Goal: Information Seeking & Learning: Learn about a topic

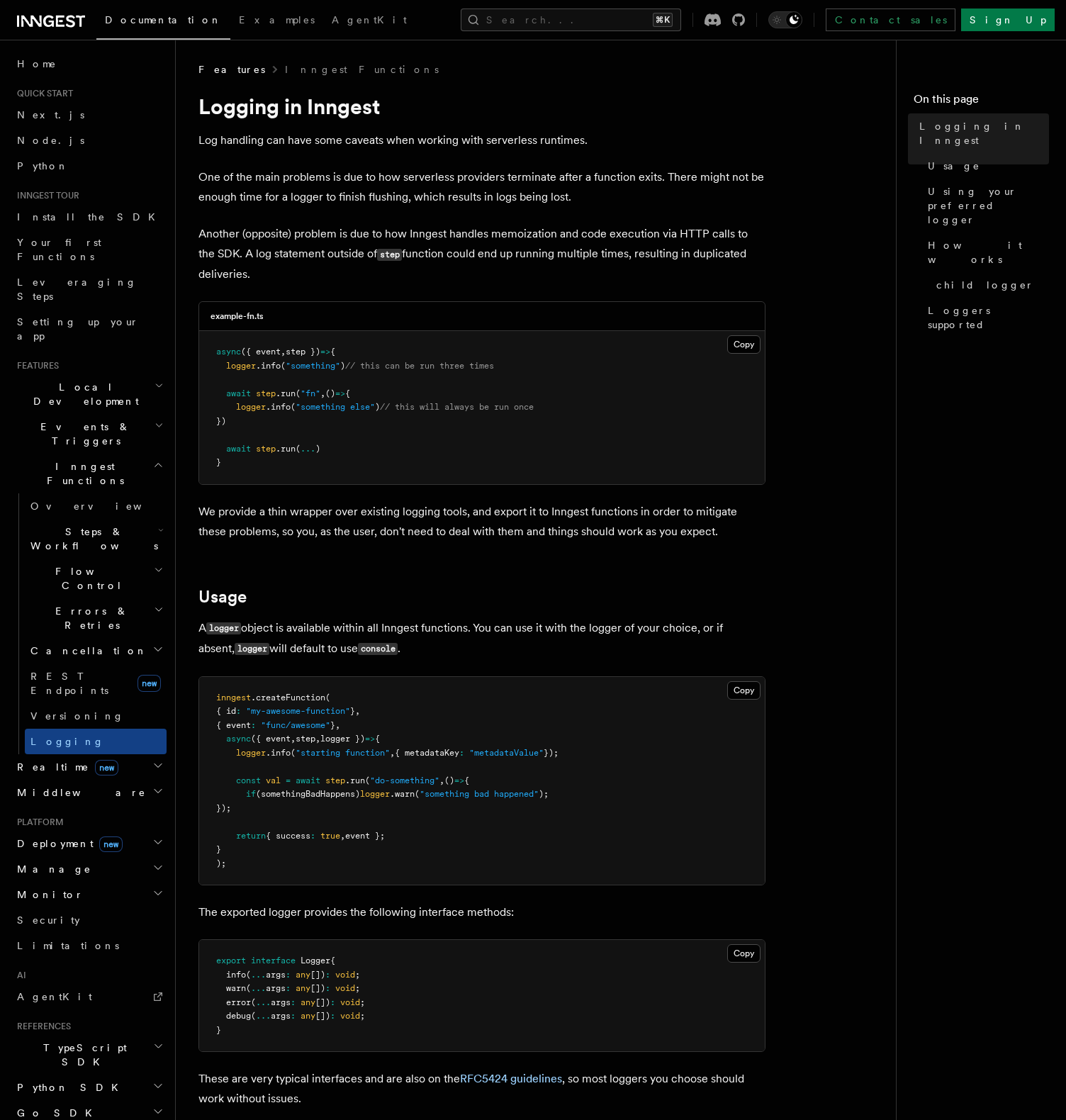
click at [371, 145] on p "Log handling can have some caveats when working with serverless runtimes." at bounding box center [482, 140] width 567 height 20
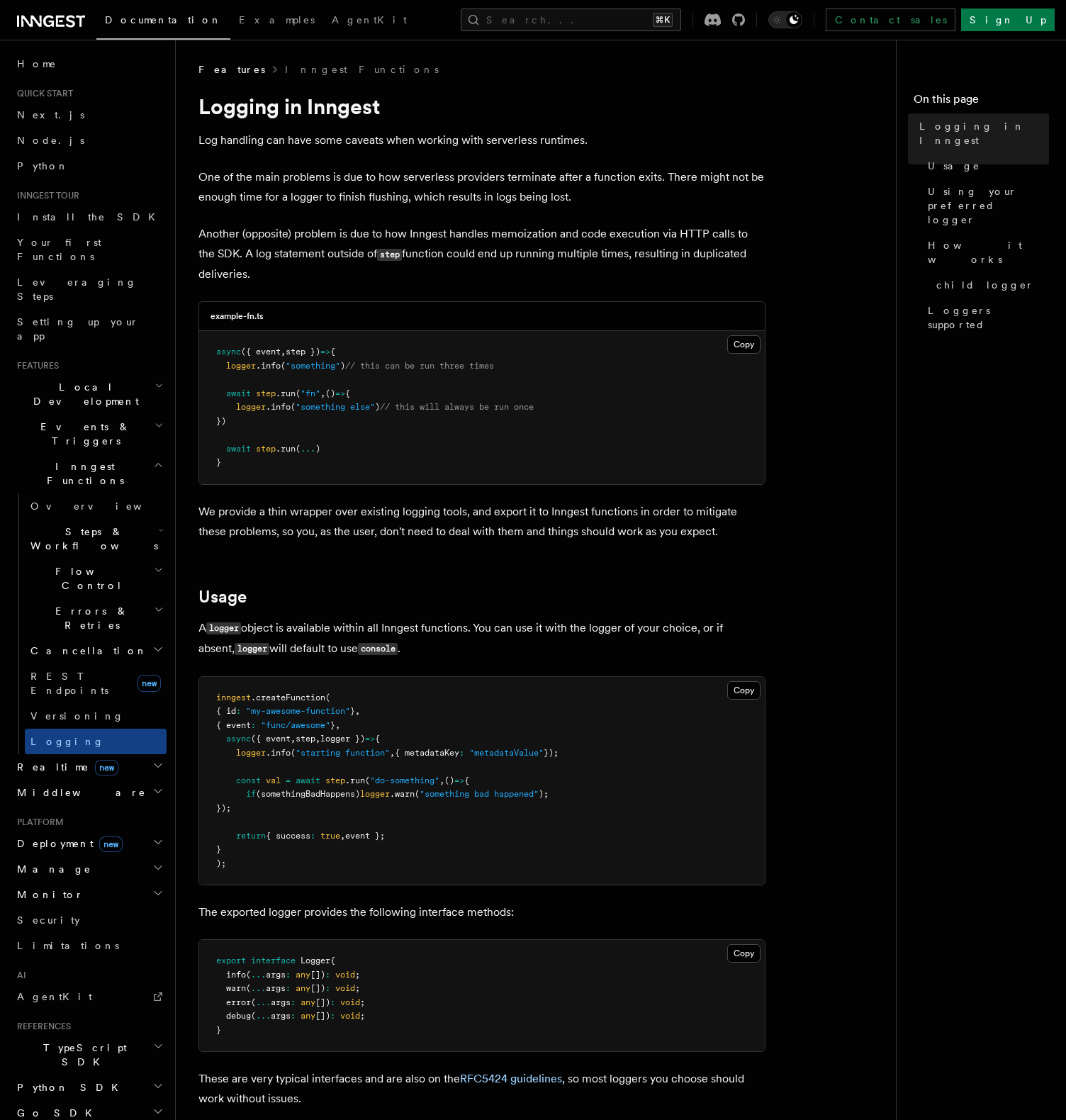
click at [383, 376] on pre "async ({ event , step }) => { logger .info ( "something" ) // this can be run t…" at bounding box center [482, 407] width 566 height 153
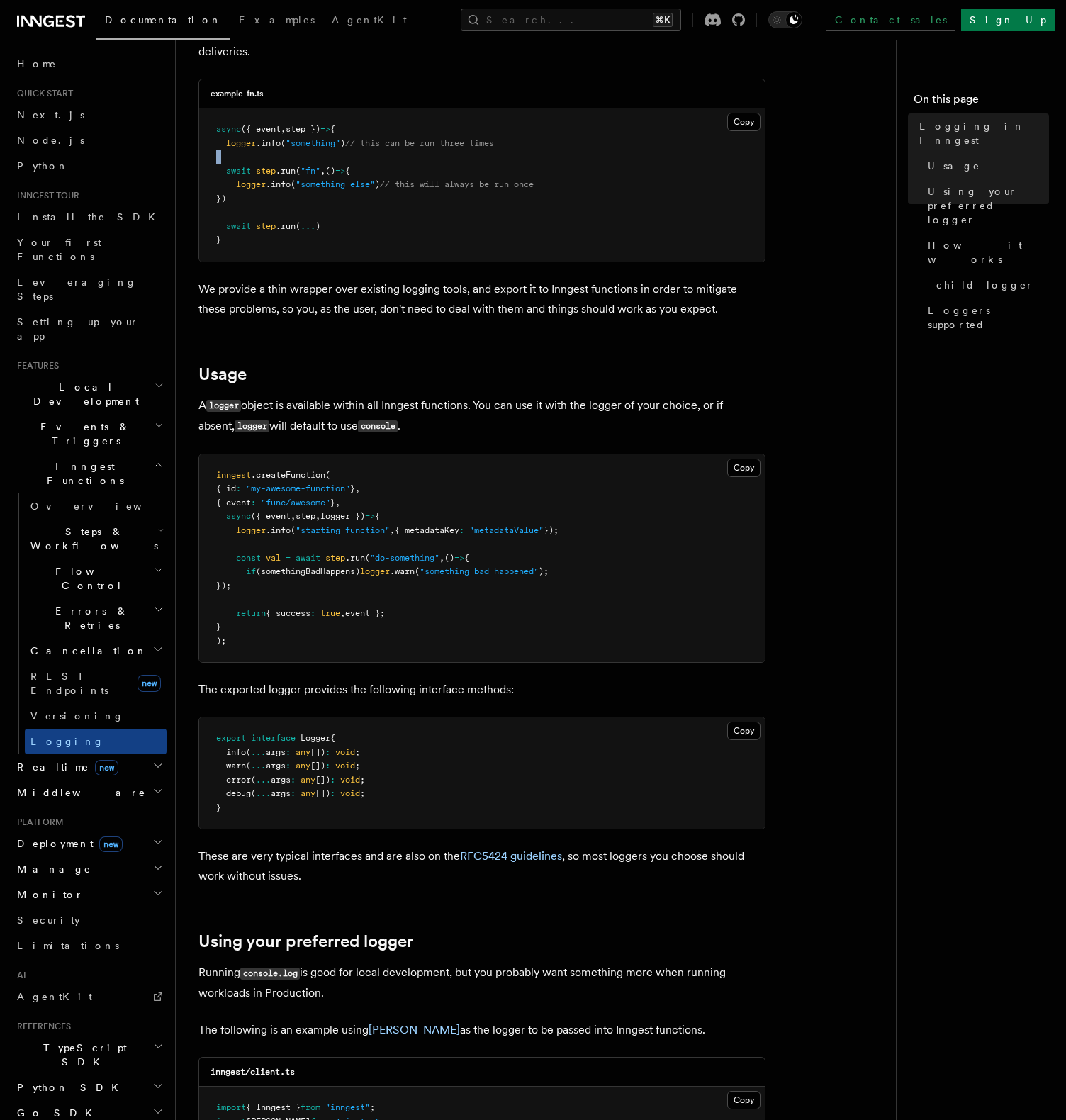
scroll to position [227, 0]
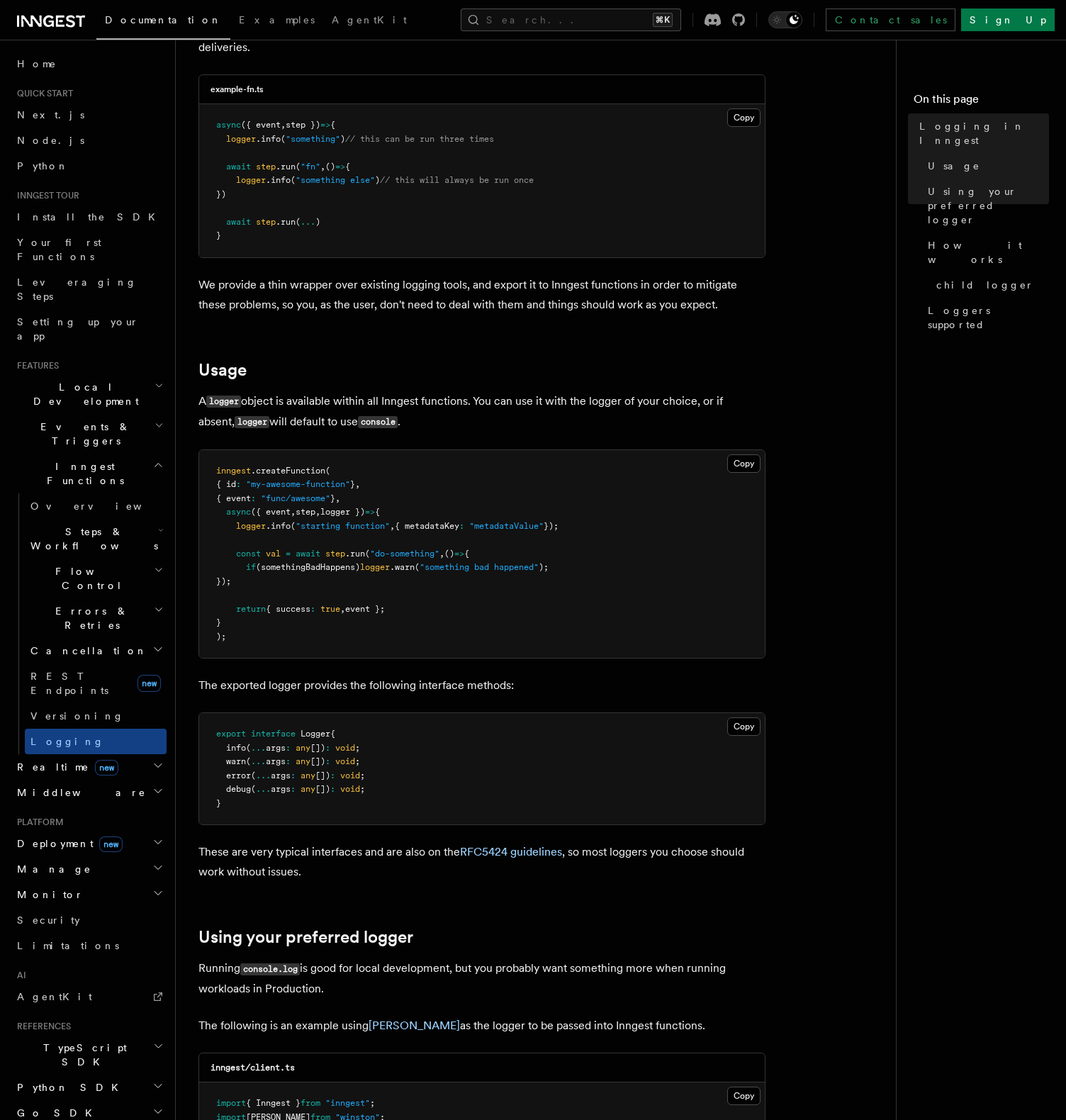
click at [350, 777] on span "void" at bounding box center [350, 775] width 20 height 10
click at [360, 567] on span "(somethingBadHappens)" at bounding box center [308, 567] width 104 height 10
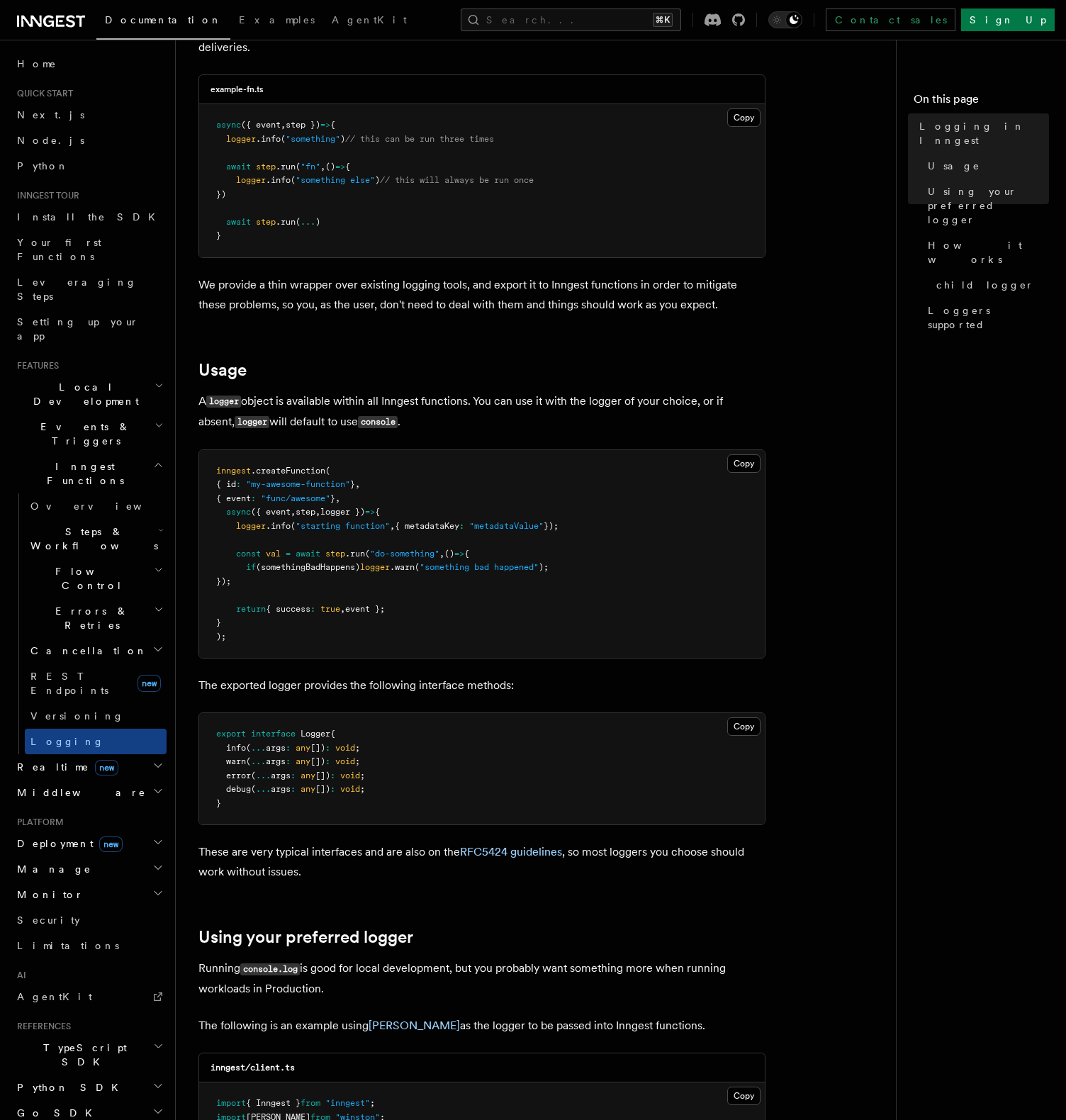
click at [360, 567] on span "(somethingBadHappens)" at bounding box center [308, 567] width 104 height 10
click at [433, 598] on pre "inngest .createFunction ( { id : "my-awesome-function" } , { event : "func/awes…" at bounding box center [482, 555] width 566 height 209
click at [390, 472] on pre "inngest .createFunction ( { id : "my-awesome-function" } , { event : "func/awes…" at bounding box center [482, 555] width 566 height 209
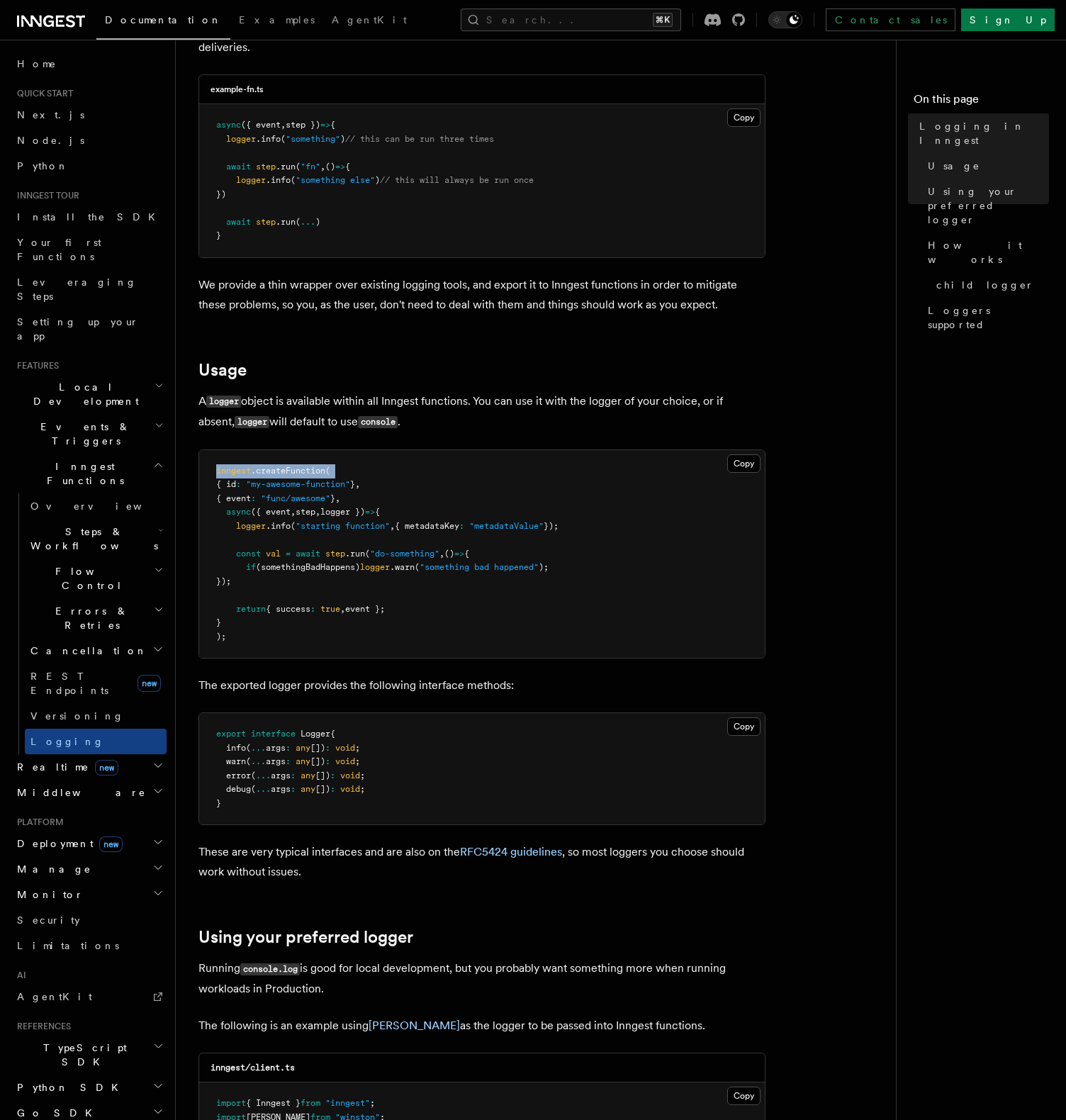
click at [390, 472] on pre "inngest .createFunction ( { id : "my-awesome-function" } , { event : "func/awes…" at bounding box center [482, 555] width 566 height 209
click at [372, 625] on pre "inngest .createFunction ( { id : "my-awesome-function" } , { event : "func/awes…" at bounding box center [482, 555] width 566 height 209
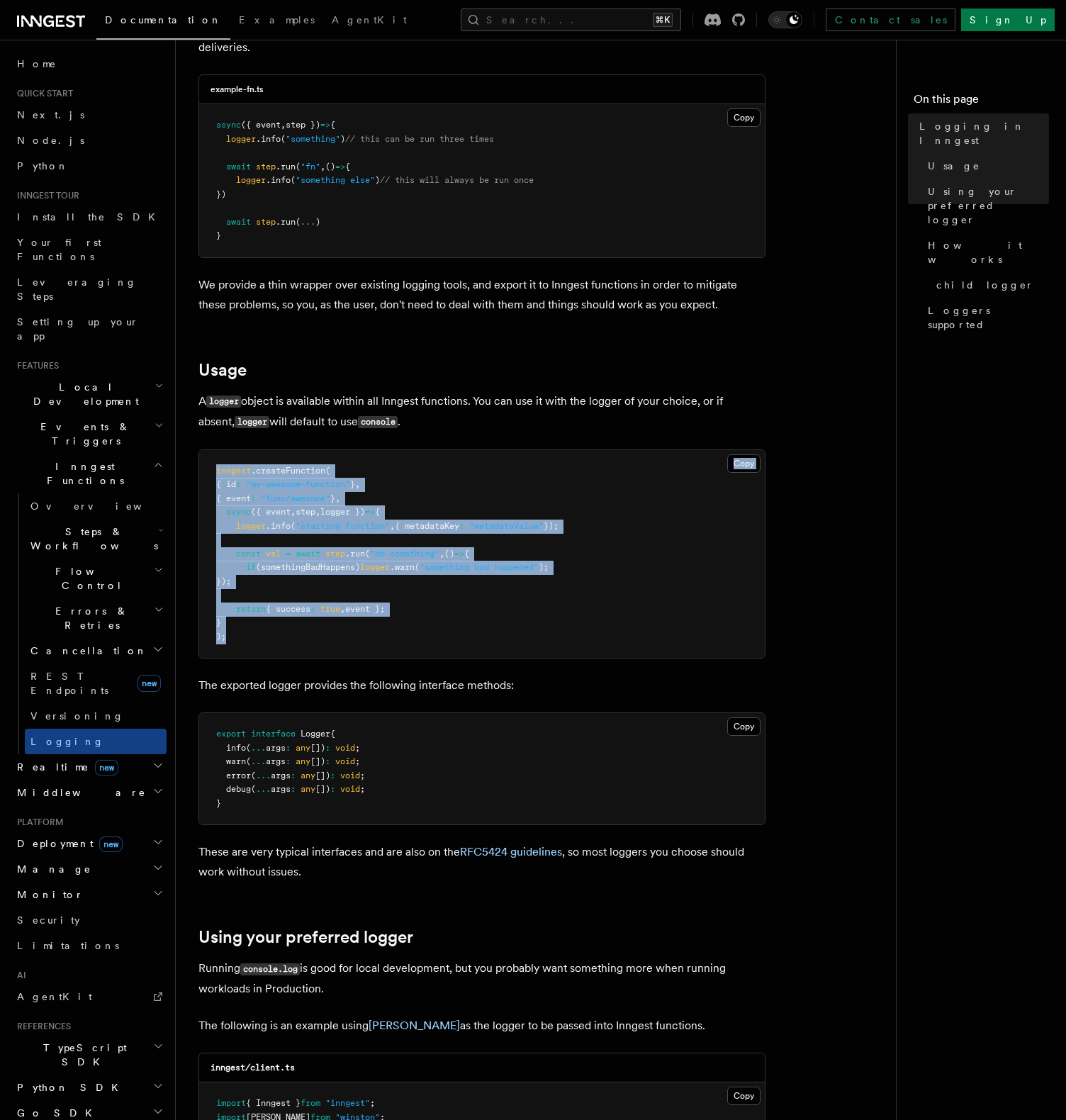
drag, startPoint x: 363, startPoint y: 644, endPoint x: 384, endPoint y: 419, distance: 226.0
click at [384, 419] on article "Features Inngest Functions Logging in Inngest Log handling can have some caveat…" at bounding box center [541, 1118] width 686 height 2565
click at [384, 419] on p "A logger object is available within all Inngest functions. You can use it with …" at bounding box center [482, 412] width 567 height 41
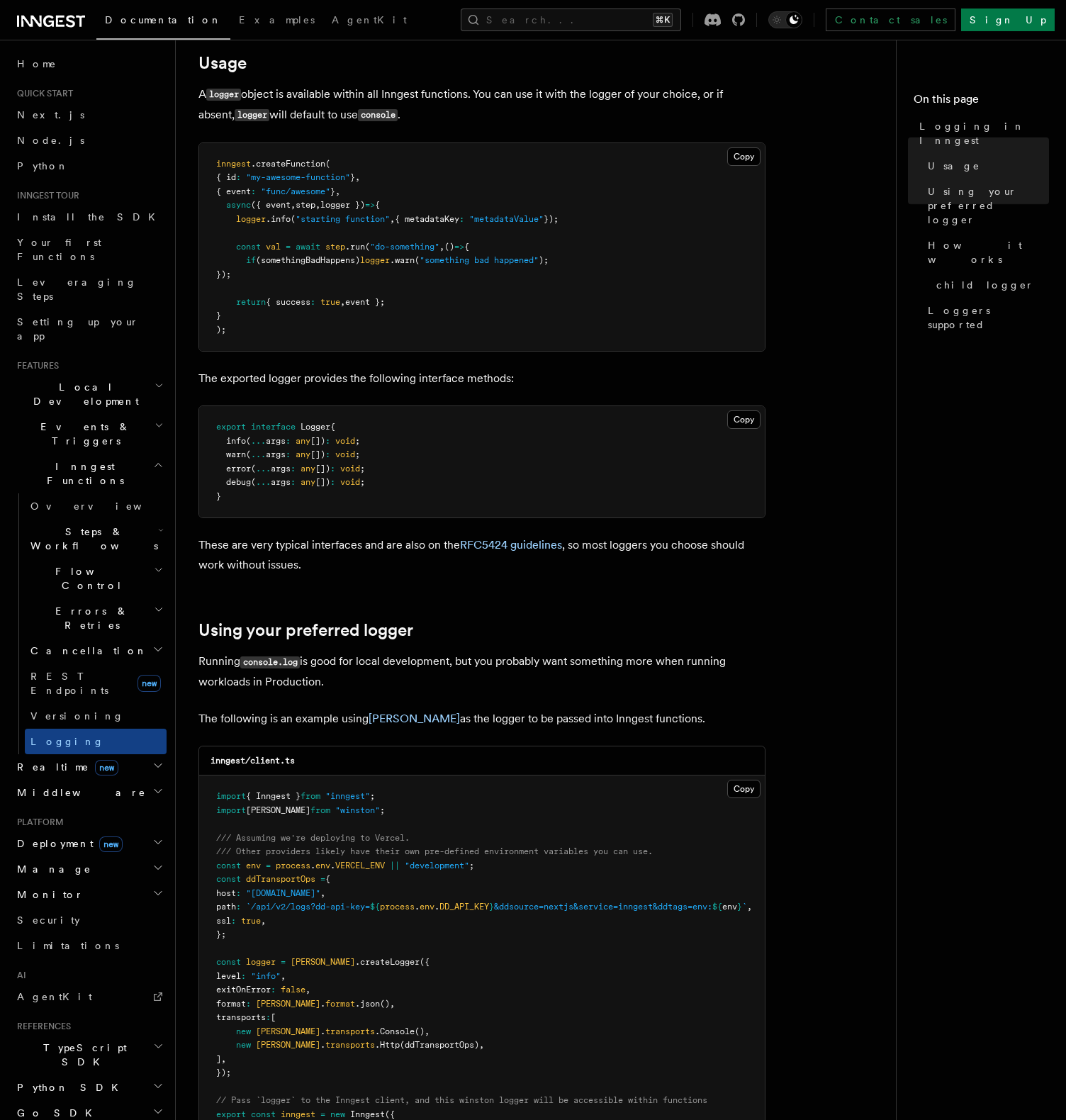
scroll to position [539, 0]
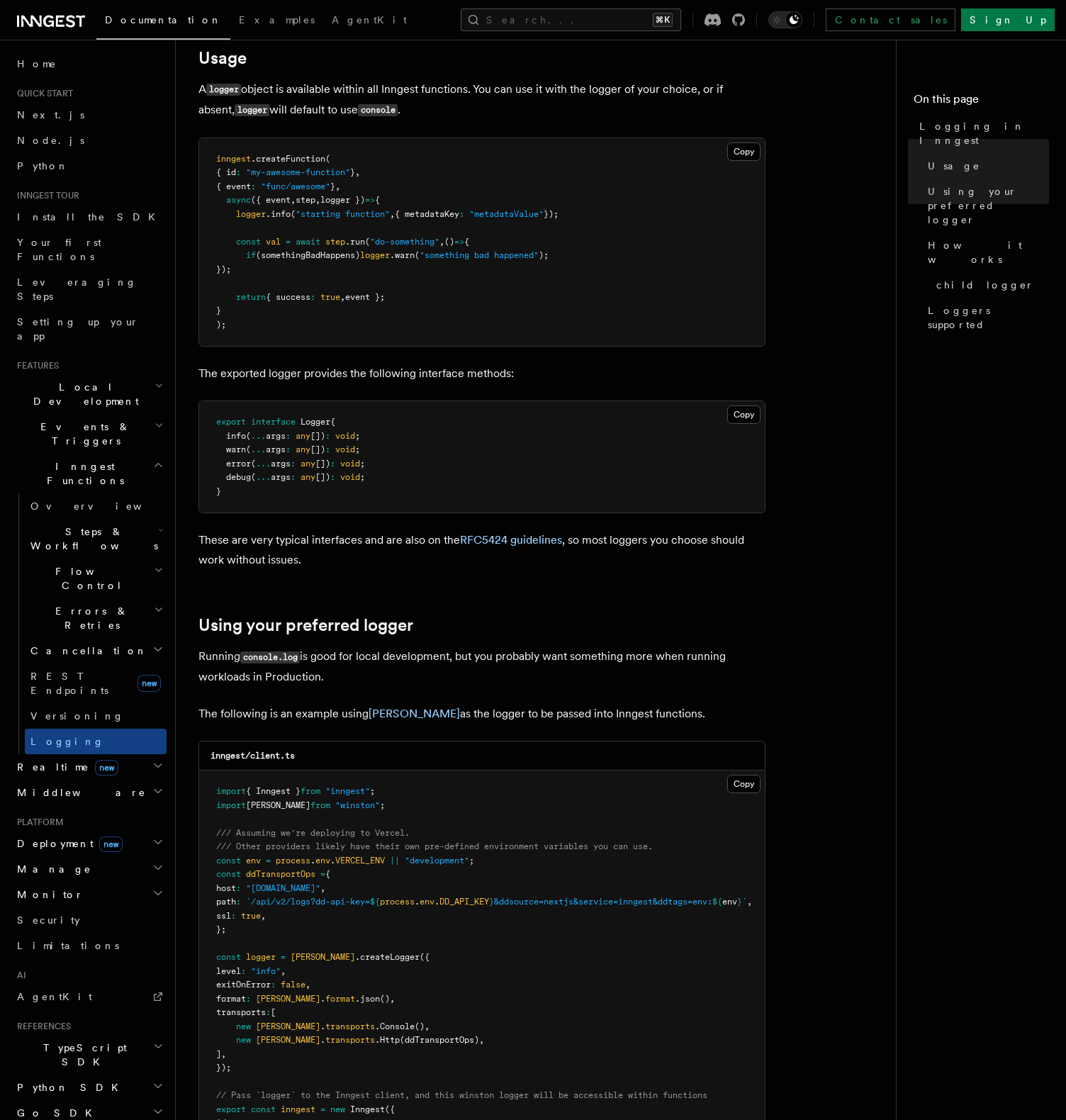
click at [608, 423] on pre "export interface Logger { info ( ... args : any []) : void ; warn ( ... args : …" at bounding box center [482, 456] width 566 height 111
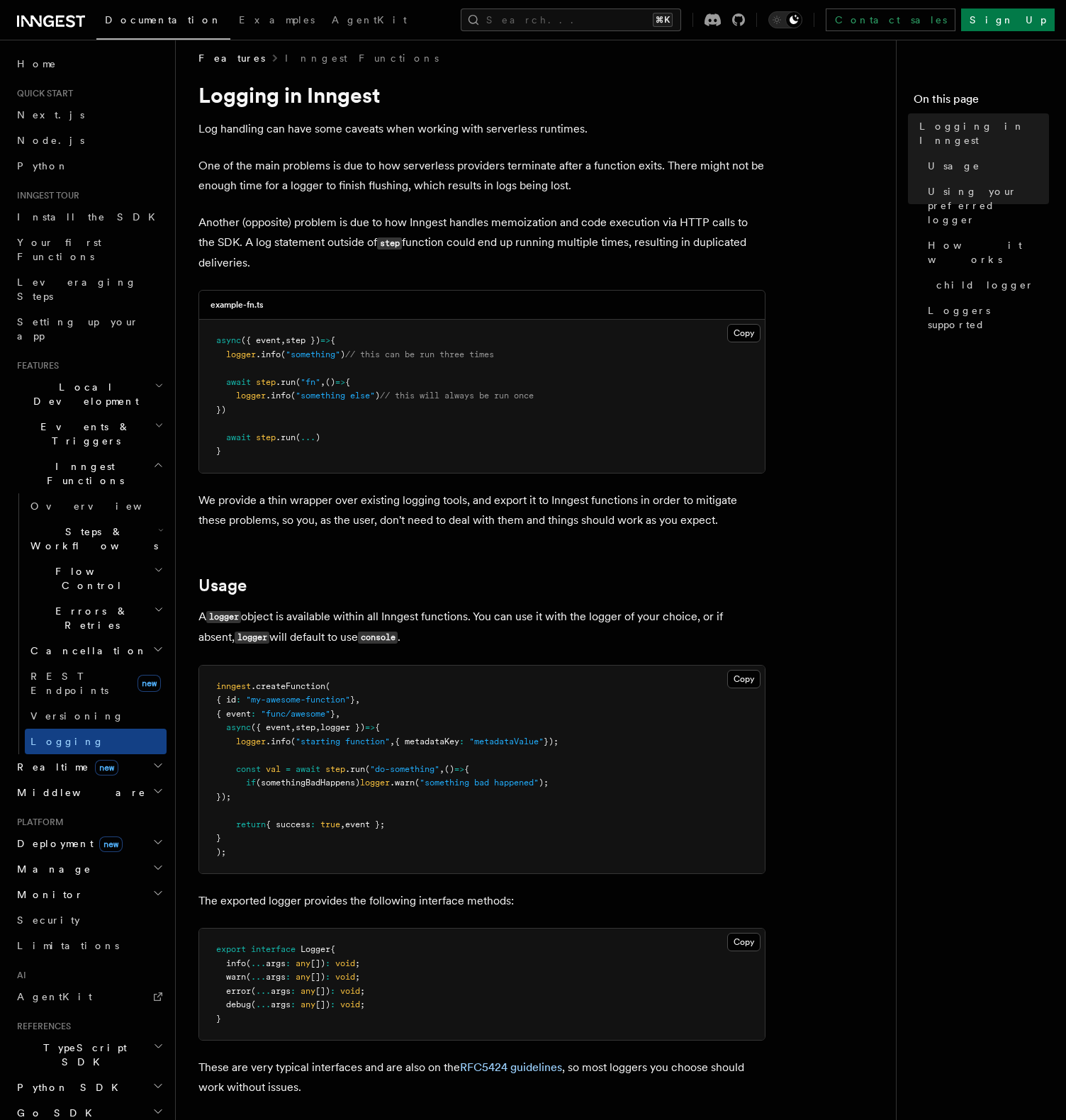
scroll to position [0, 0]
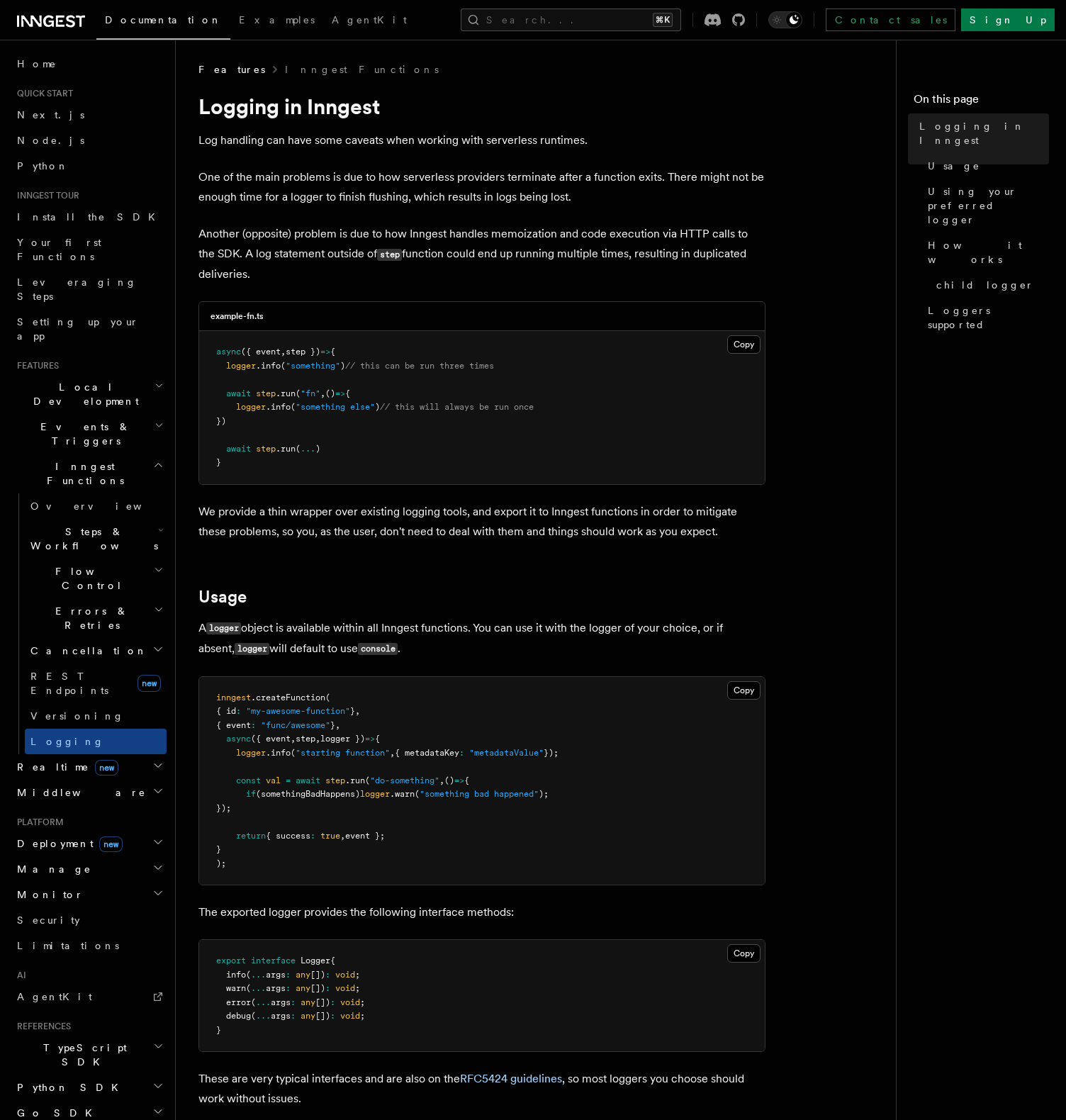
click at [333, 268] on p "Another (opposite) problem is due to how Inngest handles memoization and code e…" at bounding box center [482, 254] width 567 height 61
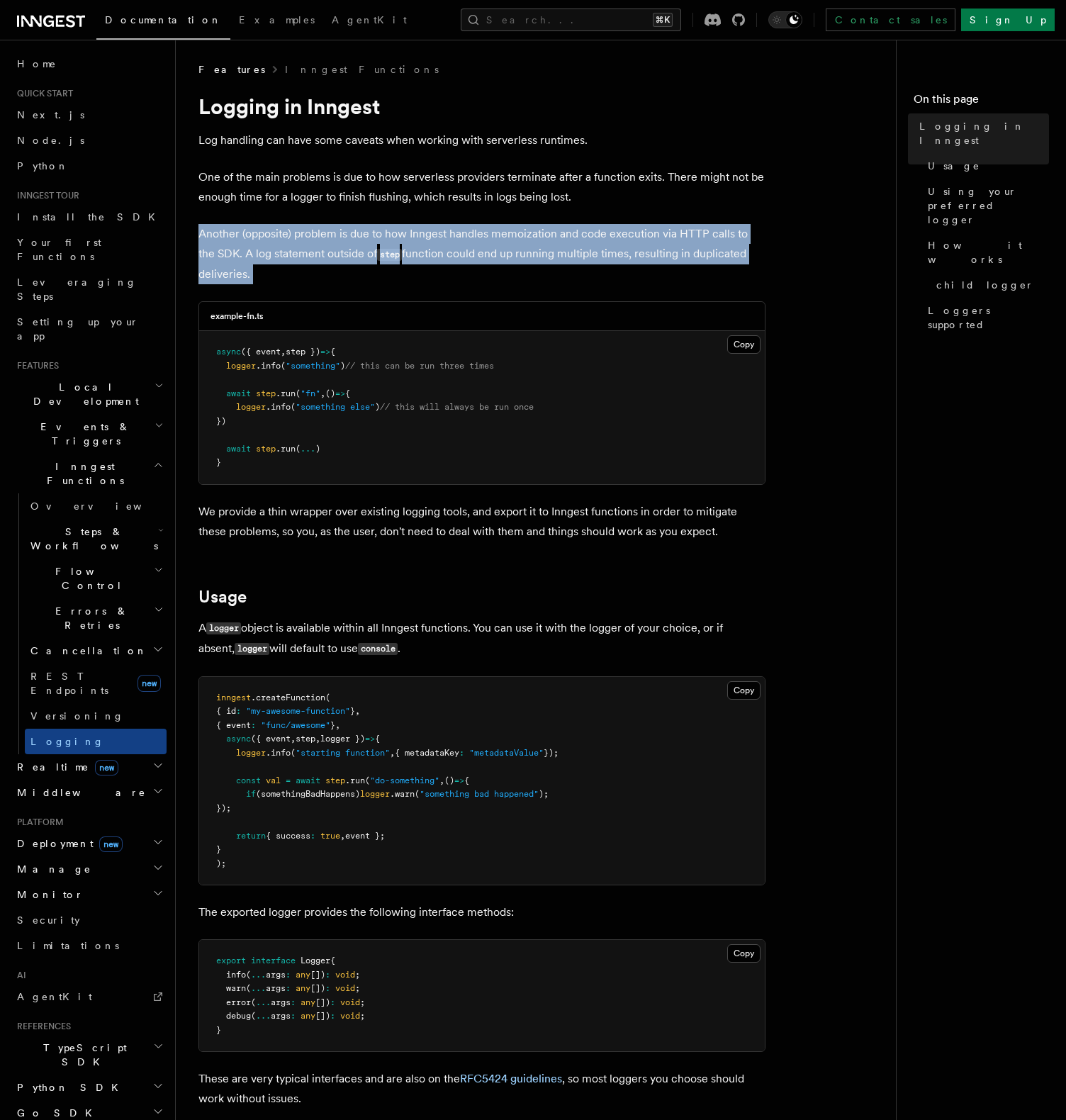
click at [333, 268] on p "Another (opposite) problem is due to how Inngest handles memoization and code e…" at bounding box center [482, 254] width 567 height 61
